Goal: Task Accomplishment & Management: Manage account settings

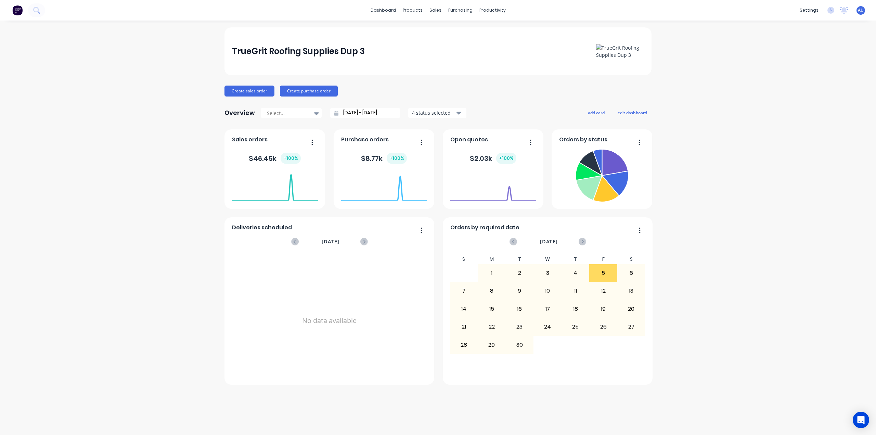
click at [683, 104] on div "TrueGrit Roofing Supplies Dup 3 Create sales order Create purchase order Overvi…" at bounding box center [438, 227] width 876 height 401
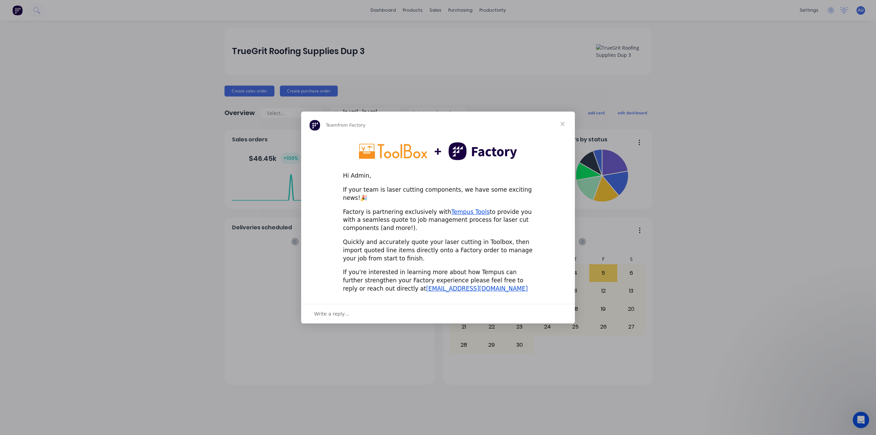
click at [564, 127] on span "Close" at bounding box center [562, 124] width 25 height 25
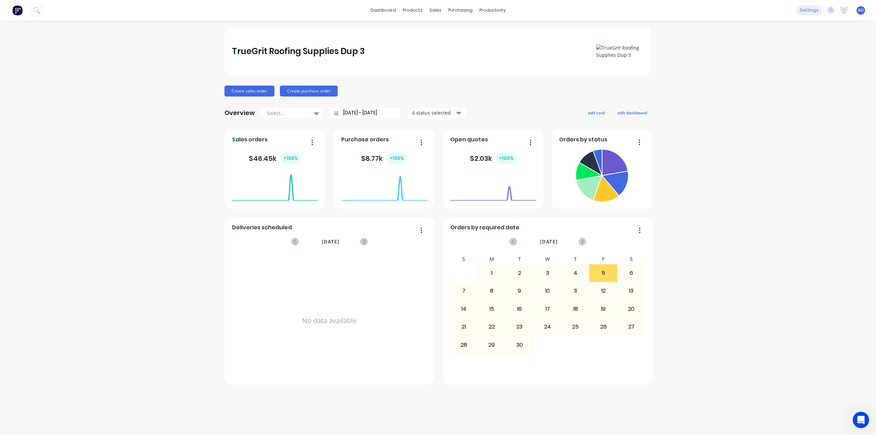
click at [810, 10] on div "settings" at bounding box center [810, 10] width 26 height 10
click at [783, 50] on link "Team" at bounding box center [777, 47] width 91 height 14
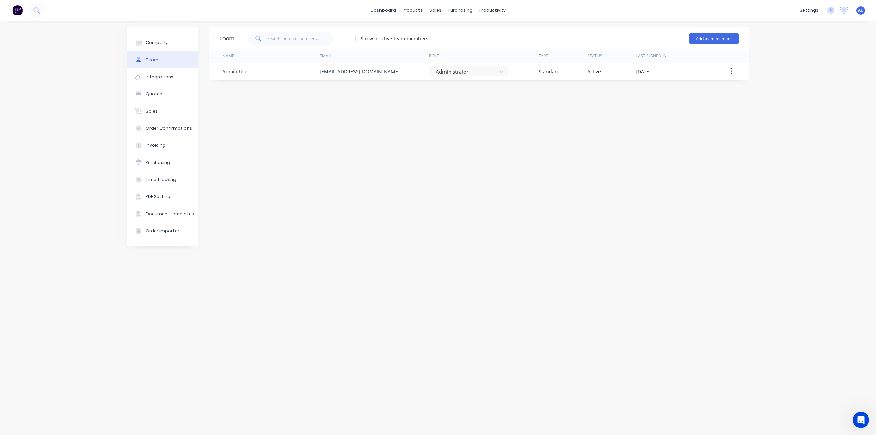
click at [670, 219] on div "Team Show inactive team members Add team member Name Email Role Type Status Las…" at bounding box center [479, 227] width 541 height 401
click at [863, 10] on span "AU" at bounding box center [861, 10] width 6 height 6
click at [808, 87] on div "Sign out" at bounding box center [803, 86] width 18 height 6
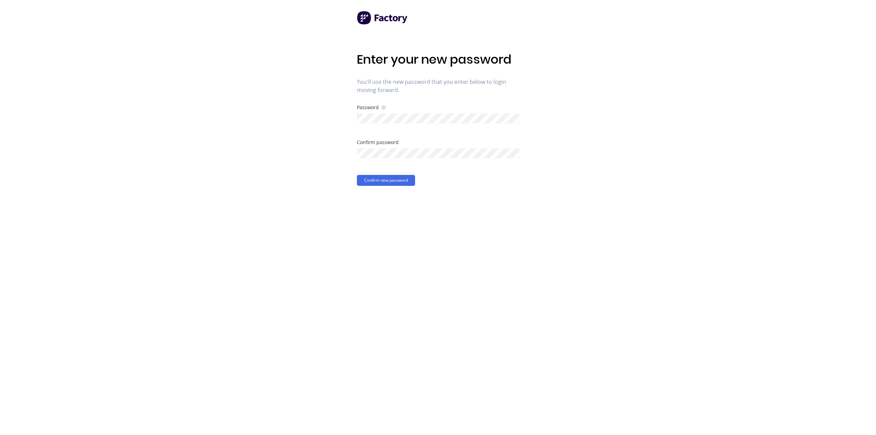
click at [525, 188] on div "Enter your new password You'll use the new password that you enter below to log…" at bounding box center [438, 217] width 876 height 435
click at [560, 225] on div "Enter your new password You'll use the new password that you enter below to log…" at bounding box center [438, 217] width 876 height 435
click at [401, 182] on button "Confirm new password" at bounding box center [386, 180] width 58 height 11
